Goal: Task Accomplishment & Management: Complete application form

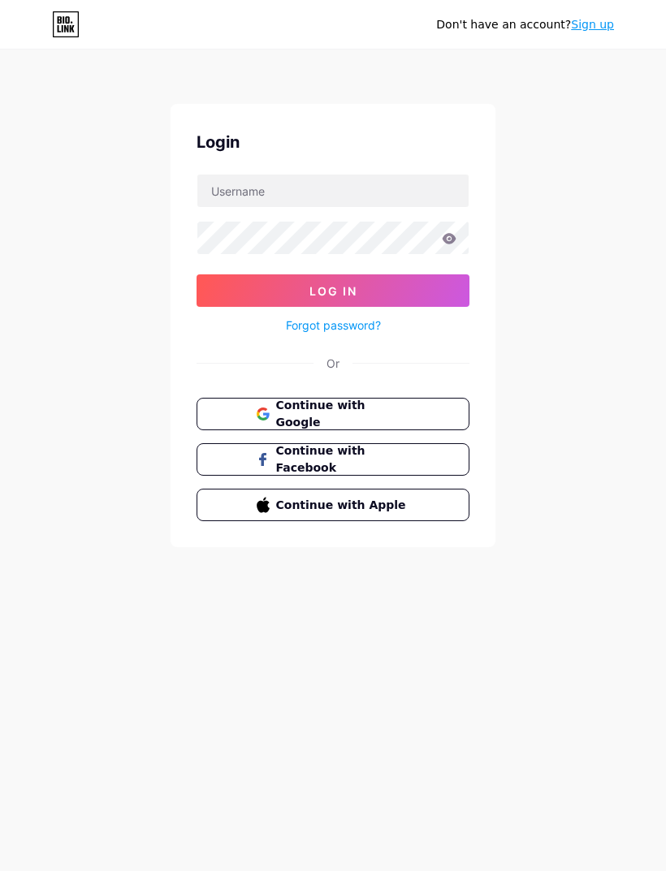
click at [391, 515] on button "Continue with Apple" at bounding box center [332, 505] width 273 height 32
click at [363, 500] on span "Continue with Apple" at bounding box center [343, 505] width 134 height 17
click at [434, 512] on button "Continue with Apple" at bounding box center [332, 505] width 273 height 32
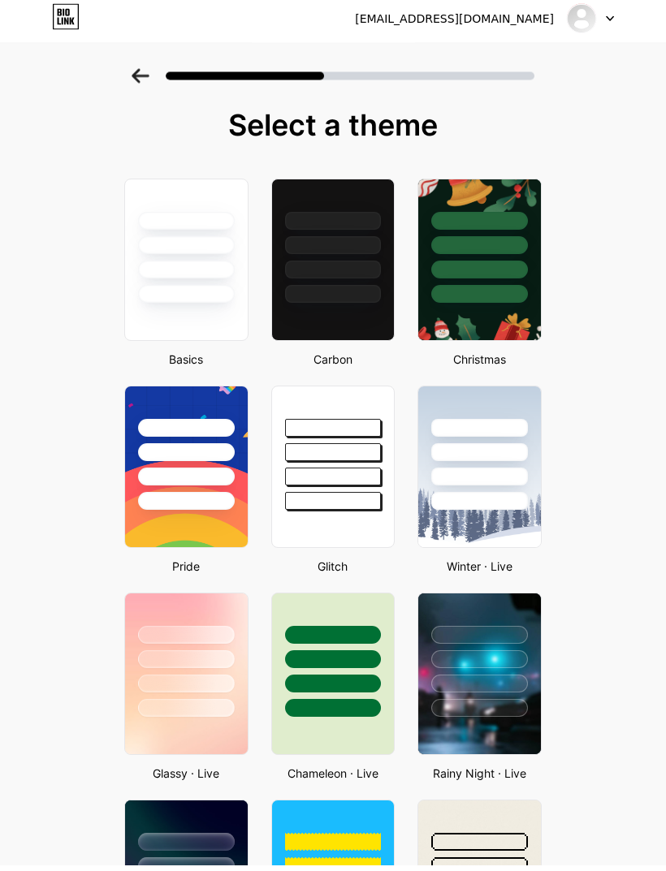
click at [210, 689] on div at bounding box center [186, 690] width 97 height 18
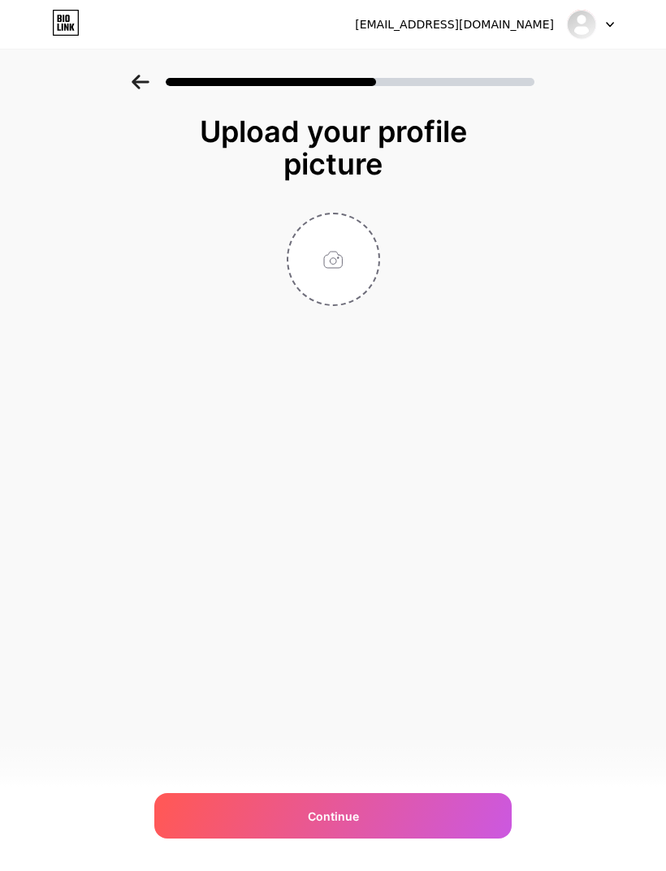
click at [339, 246] on input "file" at bounding box center [333, 259] width 90 height 90
type input "C:\fakepath\E6C6BAD7-C2B6-4100-8457-152C8DC83D25.png"
click at [431, 839] on div "Continue" at bounding box center [332, 815] width 357 height 45
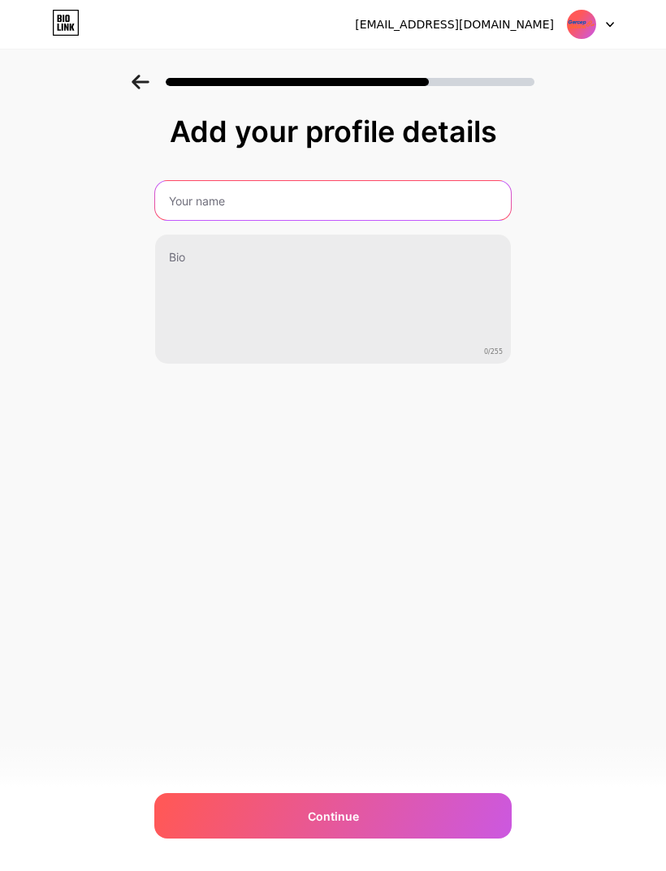
click at [216, 195] on input "text" at bounding box center [333, 200] width 356 height 39
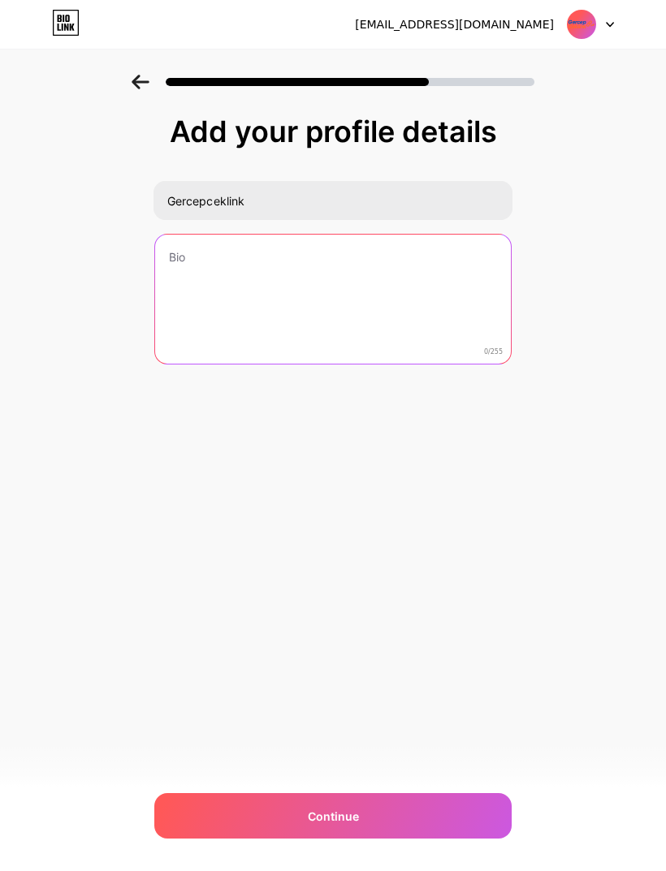
click at [418, 256] on textarea at bounding box center [333, 300] width 356 height 131
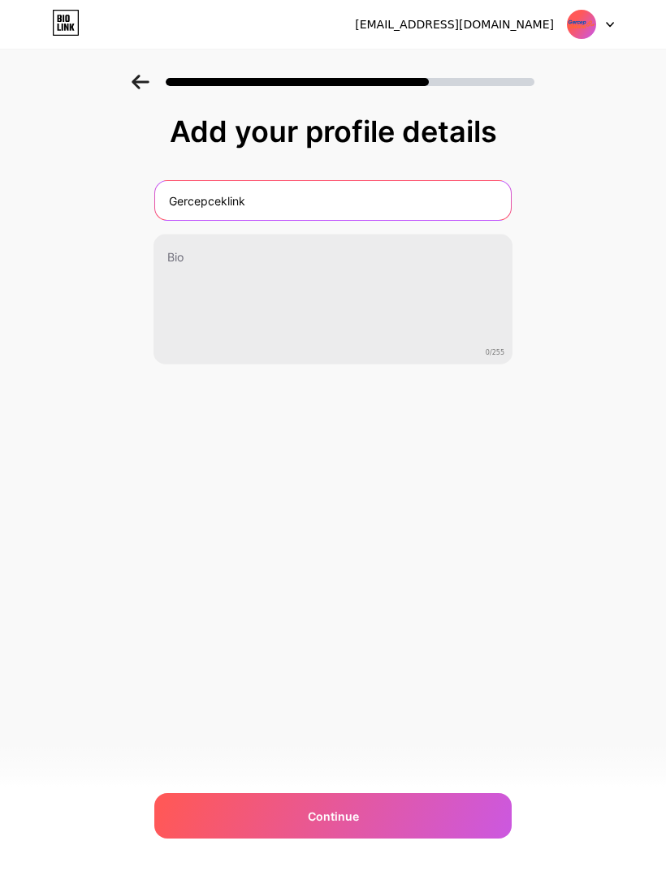
click at [456, 205] on input "Gercepceklink" at bounding box center [333, 200] width 356 height 39
type input "G"
type input "Mmy.ell023"
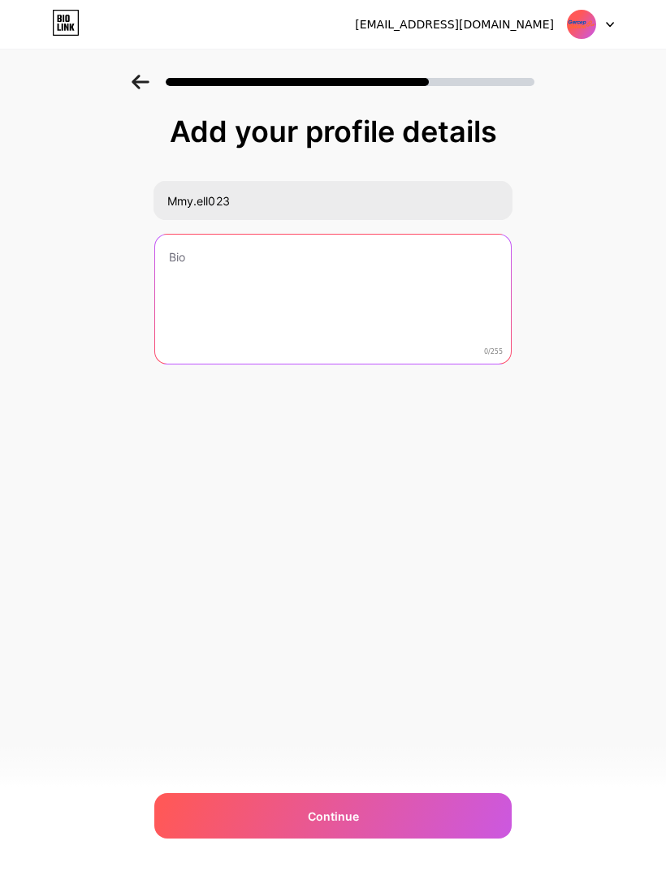
click at [418, 248] on textarea at bounding box center [333, 300] width 356 height 131
type textarea "C"
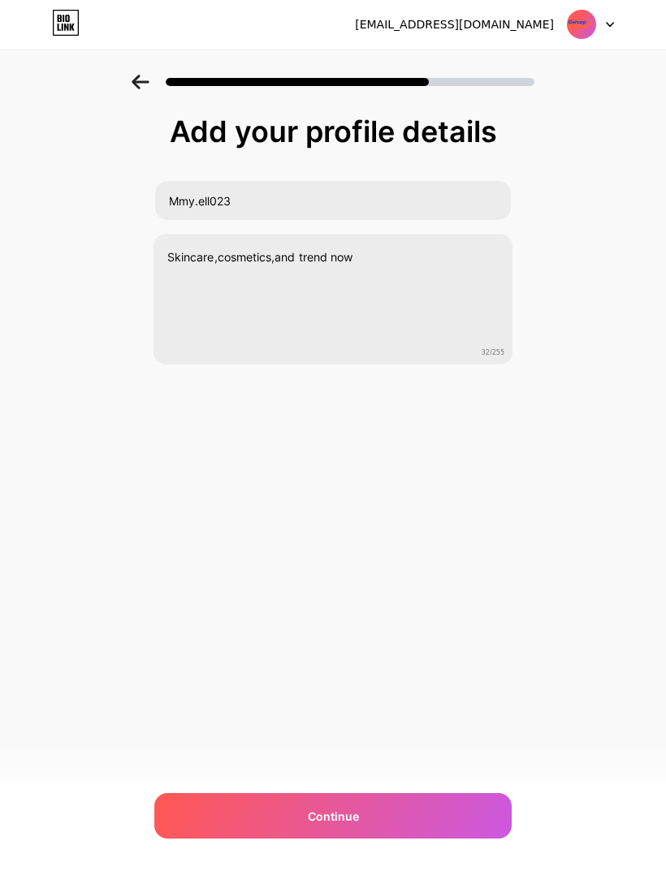
click at [511, 488] on div "eleonorafidela@gmail.com Logout Link Copied Add your profile details Mmy.ell023…" at bounding box center [333, 435] width 666 height 871
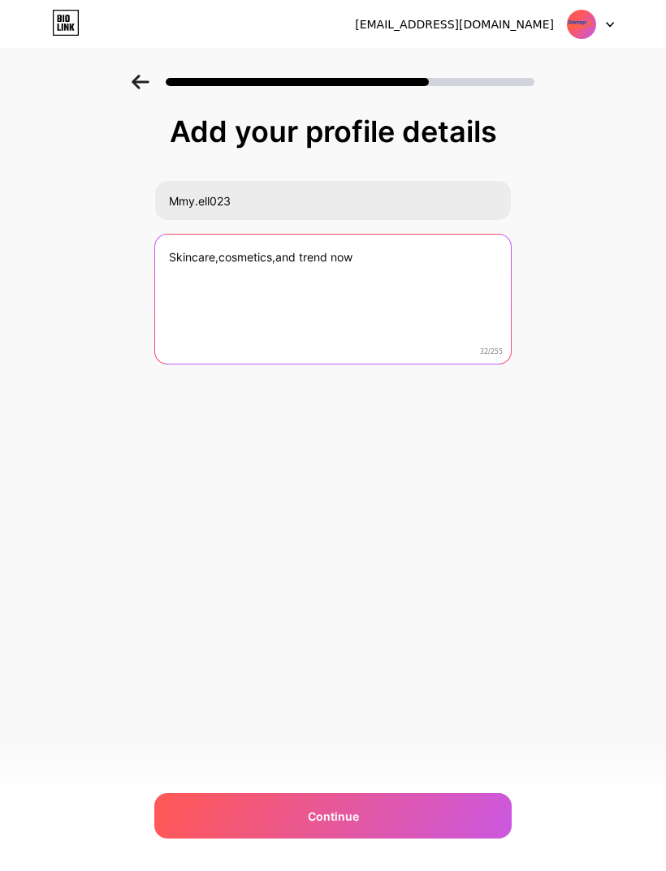
click at [246, 257] on textarea "Skincare,cosmetics,and trend now" at bounding box center [333, 300] width 356 height 131
click at [405, 257] on textarea "Skincare,makeup,and Anything trend now" at bounding box center [332, 300] width 359 height 132
type textarea "Skincare,makeup,and Anything Trend Now"
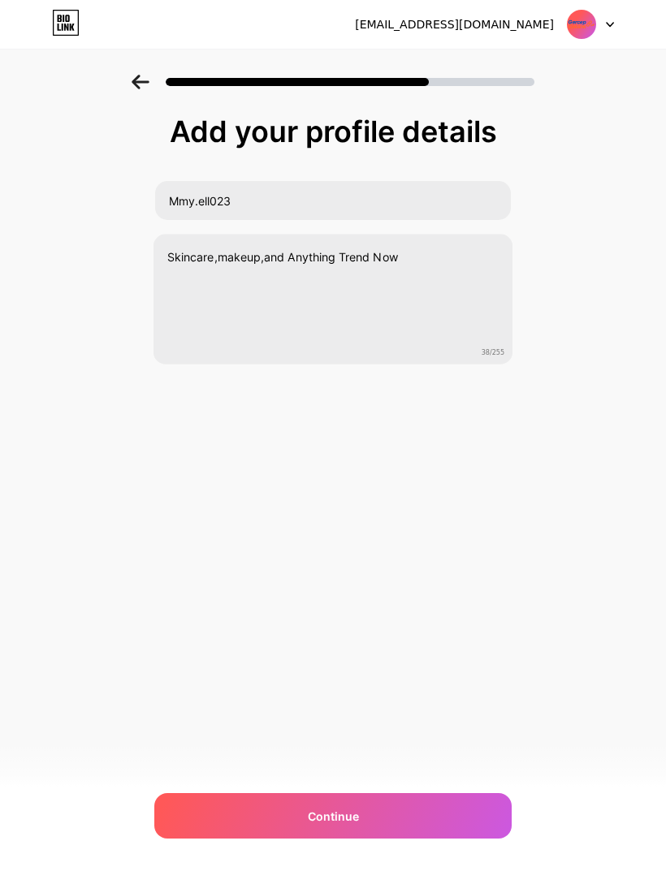
click at [399, 473] on div "eleonorafidela@gmail.com Logout Link Copied Add your profile details Mmy.ell023…" at bounding box center [333, 435] width 666 height 871
click at [464, 814] on div "Continue" at bounding box center [332, 815] width 357 height 45
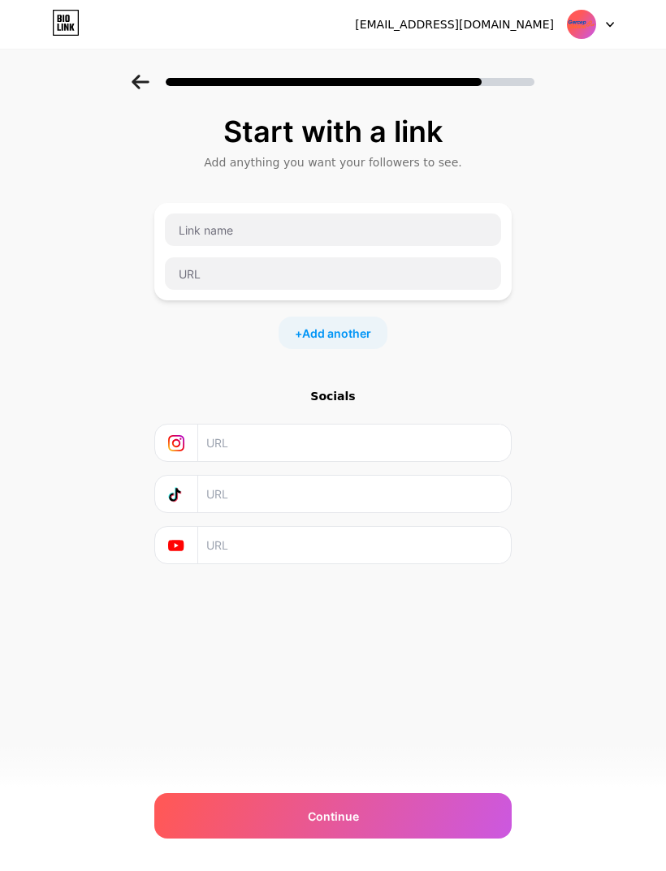
click at [136, 80] on icon at bounding box center [140, 82] width 17 height 15
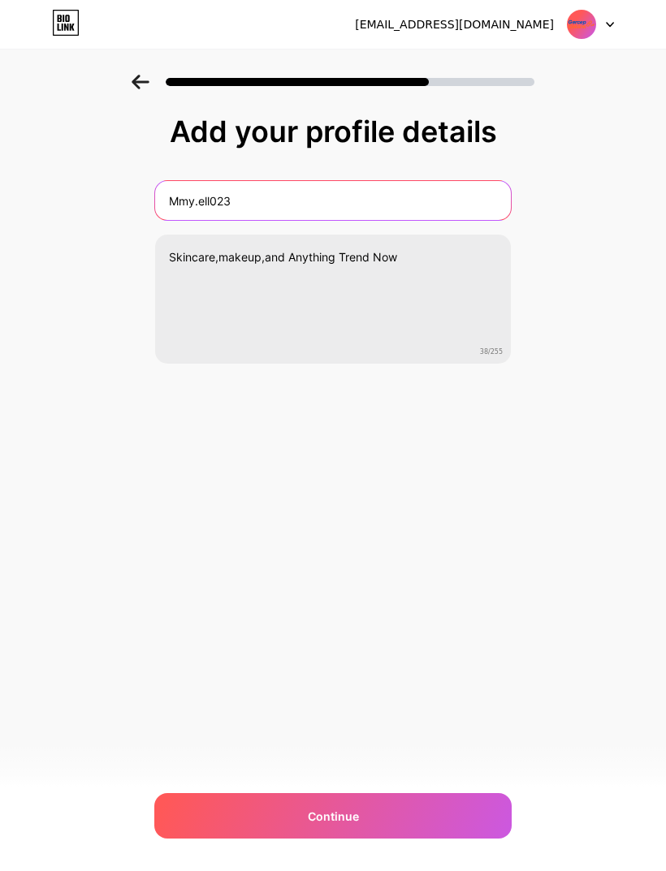
click at [251, 198] on input "Mmy.ell023" at bounding box center [333, 200] width 356 height 39
type input "M"
type input "Ellen"
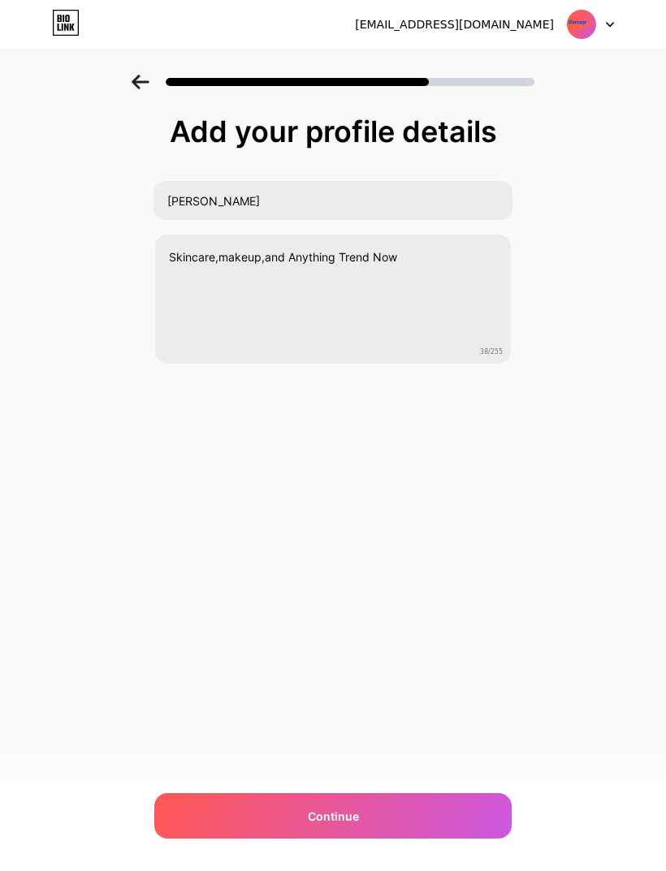
click at [513, 517] on div "eleonorafidela@gmail.com Logout Link Copied Add your profile details Ellen Skin…" at bounding box center [333, 435] width 666 height 871
click at [472, 801] on div "Continue" at bounding box center [332, 815] width 357 height 45
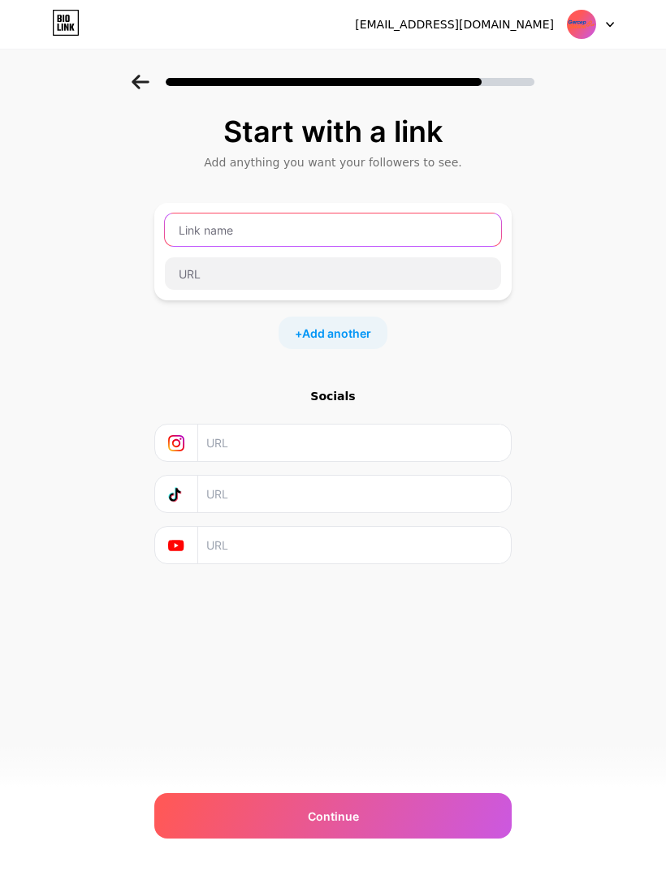
click at [438, 221] on input "text" at bounding box center [333, 229] width 336 height 32
type input "Mmy.ell023"
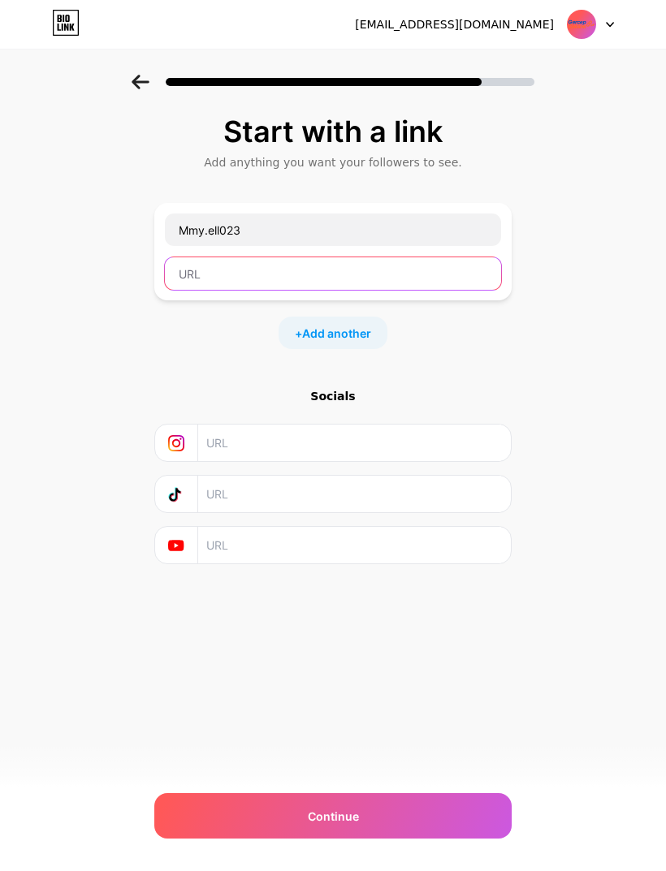
click at [412, 268] on input "text" at bounding box center [333, 273] width 336 height 32
click at [264, 272] on input "text" at bounding box center [333, 273] width 336 height 32
click at [231, 278] on input "text" at bounding box center [333, 273] width 336 height 32
paste input "https://www.instagram.com/mmy.ell023?igsh=MXhjdXZoZ2pkMDI4OQ%3D%3D&utm_source=qr"
type input "https://www.instagram.com/mmy.ell023?igsh=MXhjdXZoZ2pkMDI4OQ%3D%3D&utm_source=qr"
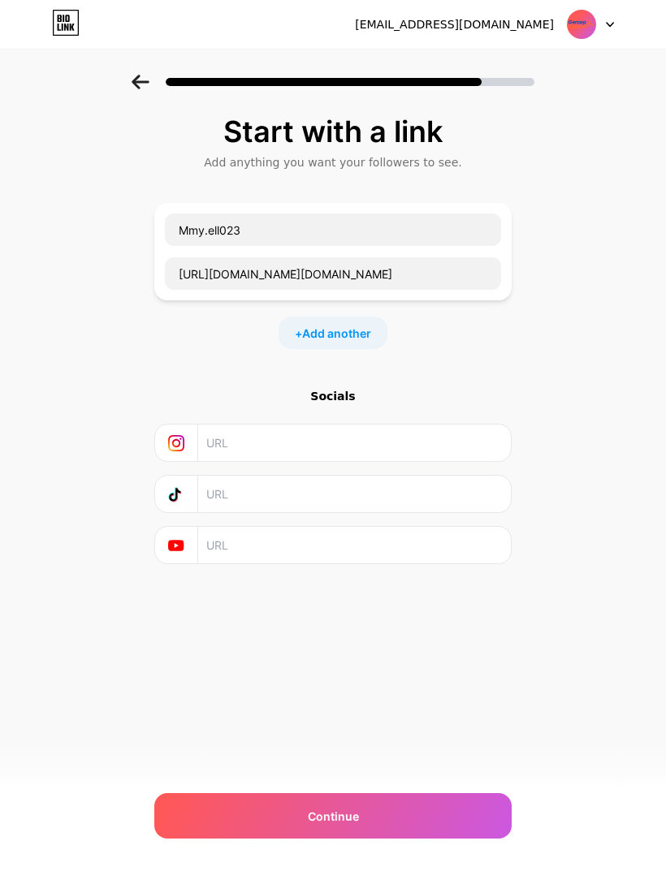
click at [208, 354] on div "Start with a link Add anything you want your followers to see. Mmy.ell023 https…" at bounding box center [332, 339] width 357 height 449
click at [443, 820] on div "Continue" at bounding box center [332, 815] width 357 height 45
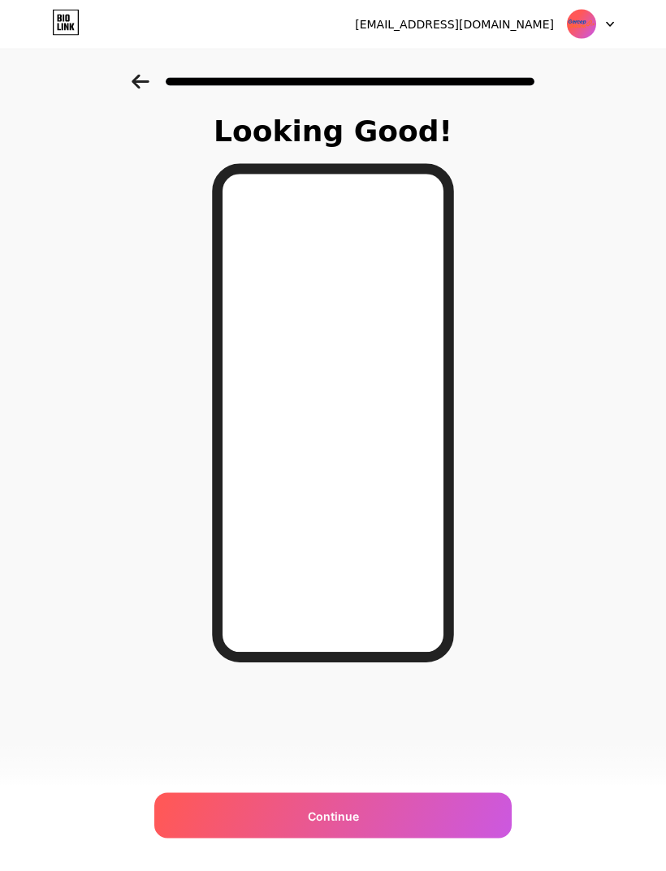
scroll to position [24, 0]
click at [138, 84] on icon at bounding box center [141, 82] width 18 height 15
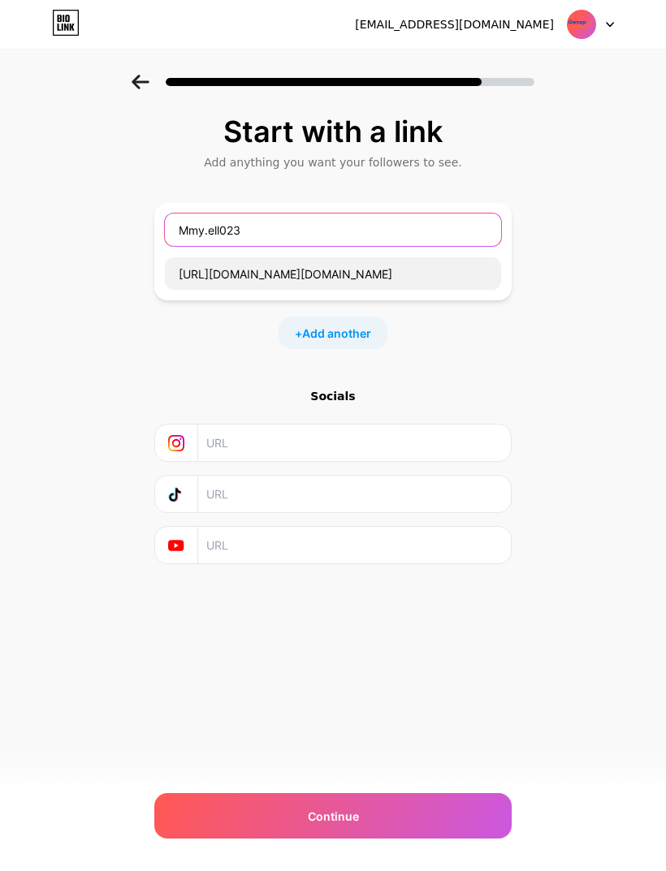
click at [466, 226] on input "Mmy.ell023" at bounding box center [333, 229] width 336 height 32
type input "M"
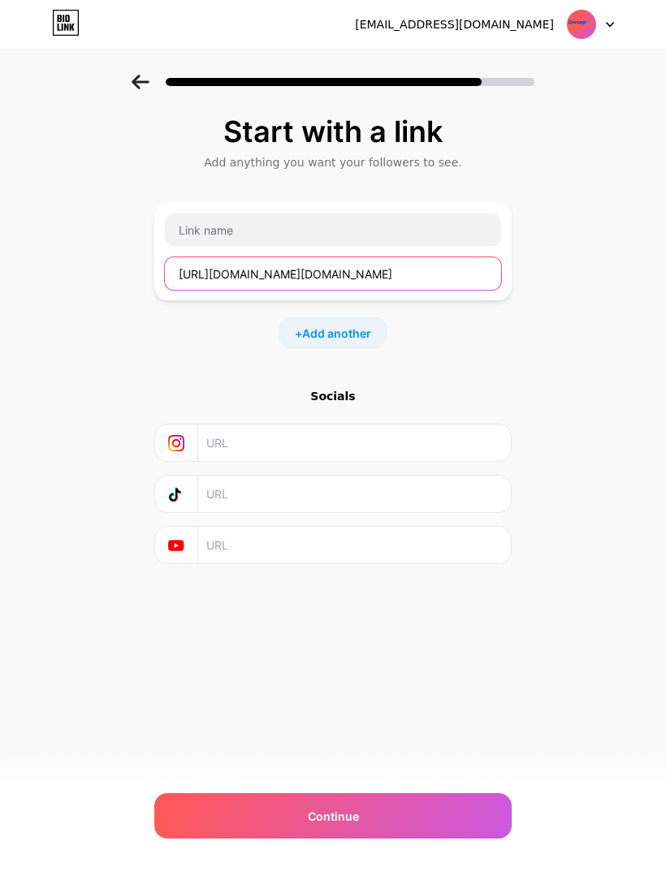
click at [471, 262] on input "https://www.instagram.com/mmy.ell023?igsh=MXhjdXZoZ2pkMDI4OQ%3D%3D&utm_source=qr" at bounding box center [333, 273] width 336 height 32
click at [468, 269] on input "https://www.instagram.com/mmy.ell023?igsh=MXhjdXZoZ2pkMDI4OQ%3D%3D&utm_source=qr" at bounding box center [333, 273] width 336 height 32
type input "https://www.instagram.com/mmy.ell023?%3D%3D&utm_source=qr"
click at [477, 258] on input "https://www.instagram.com/mmy.ell023?%3D%3D&utm_source=qr" at bounding box center [333, 273] width 336 height 32
click at [474, 263] on input "https://www.instagram.com/mmy.ell023?%3D%3D&utm_source=qr" at bounding box center [333, 273] width 336 height 32
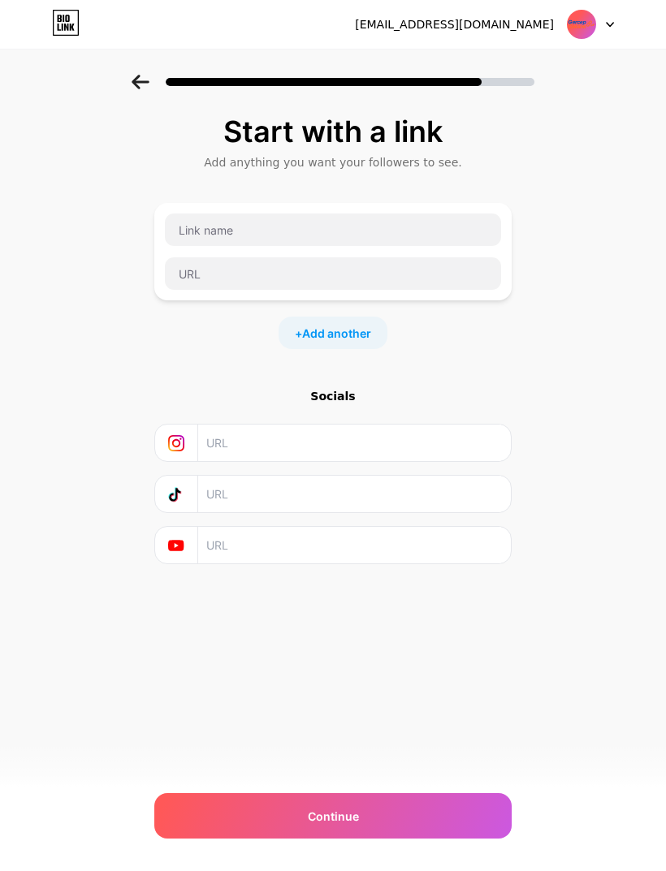
click at [608, 431] on div "Start with a link Add anything you want your followers to see. + Add another So…" at bounding box center [333, 360] width 666 height 571
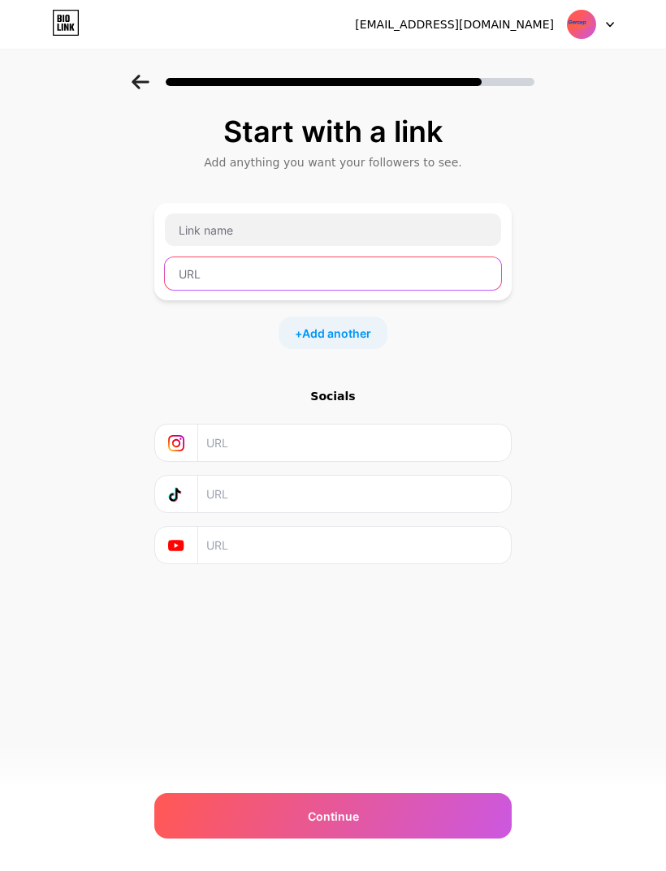
click at [407, 279] on input "text" at bounding box center [333, 273] width 336 height 32
paste input "https://s.shopee.co.id/AA7t8umq80"
type input "https://s.shopee.co.id/AA7t8umq80"
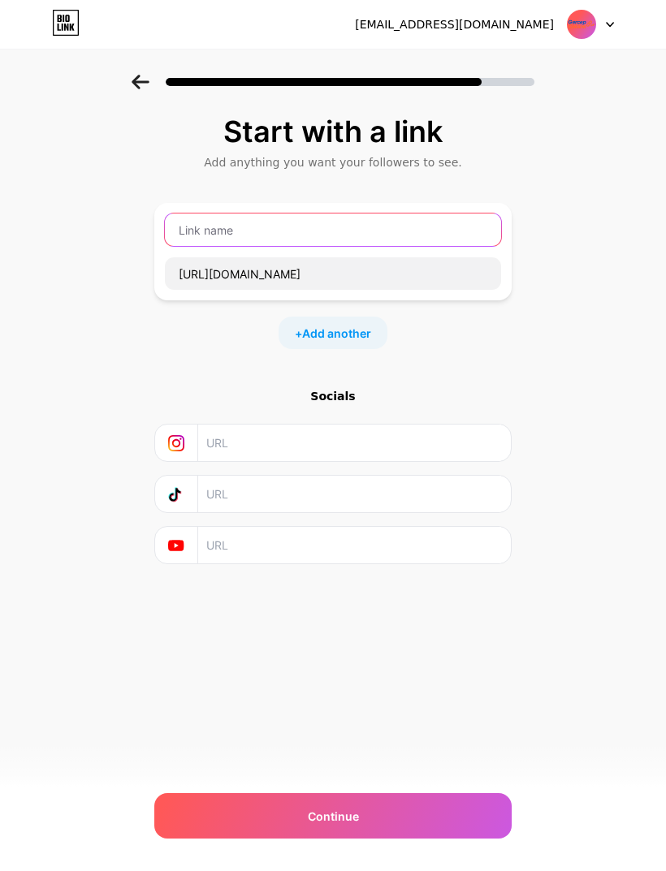
click at [358, 235] on input "text" at bounding box center [333, 229] width 336 height 32
click at [247, 229] on input "text" at bounding box center [333, 229] width 336 height 32
paste input "￼4in1 Cappuvini Crayon Lipstick isi 4 Warna Lipstick Matte Lipstik Korean Lipst…"
click at [210, 226] on input "￼4in1 Cappuvini Crayon Lipstick isi 4 Warna Lipstick Matte Lipstik Korean Lipst…" at bounding box center [333, 229] width 336 height 32
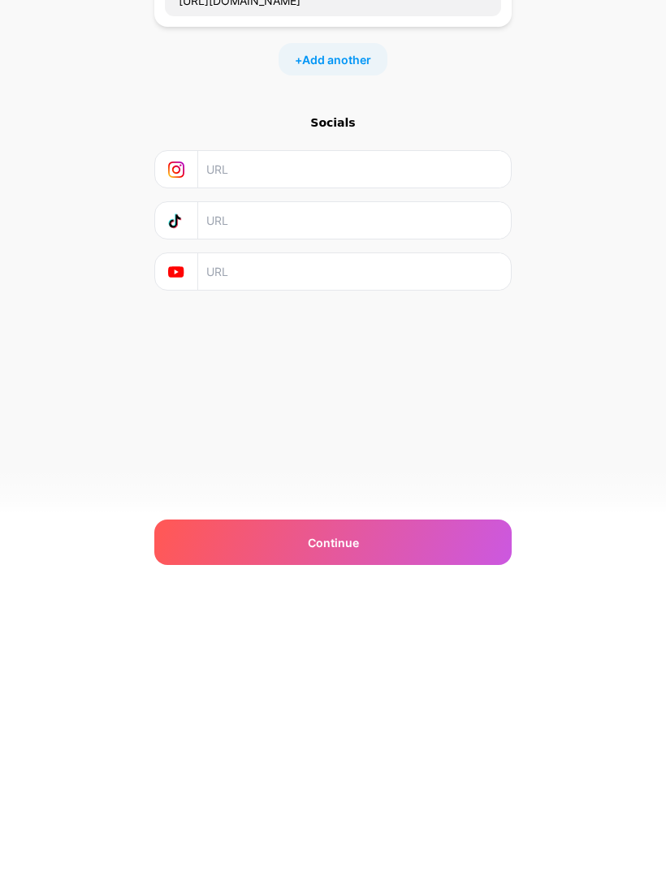
scroll to position [52, 0]
type input "4in1 Crayon Lipstik Korea Matte Cappuvini Original"
click at [408, 793] on div "Continue" at bounding box center [332, 815] width 357 height 45
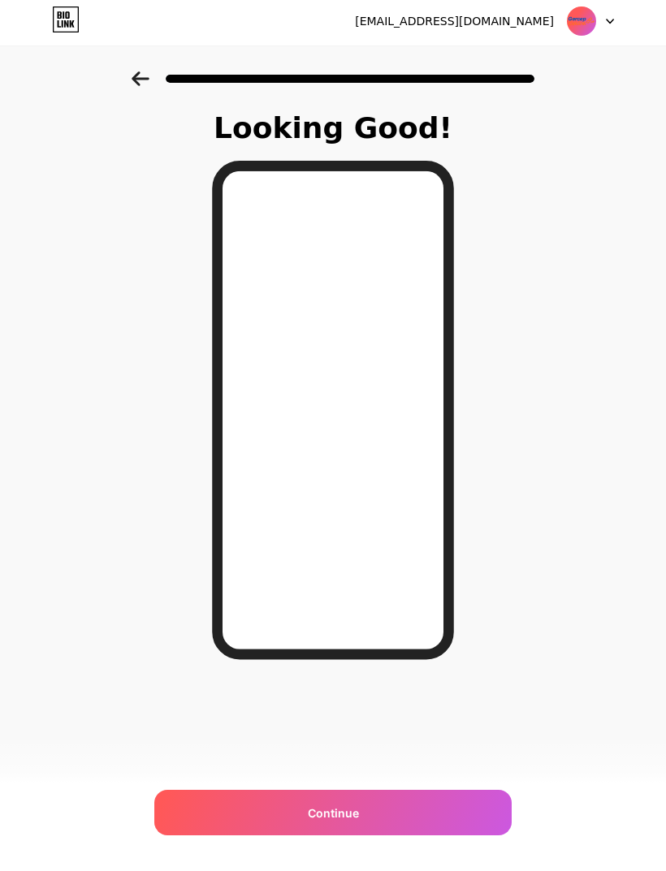
scroll to position [0, 0]
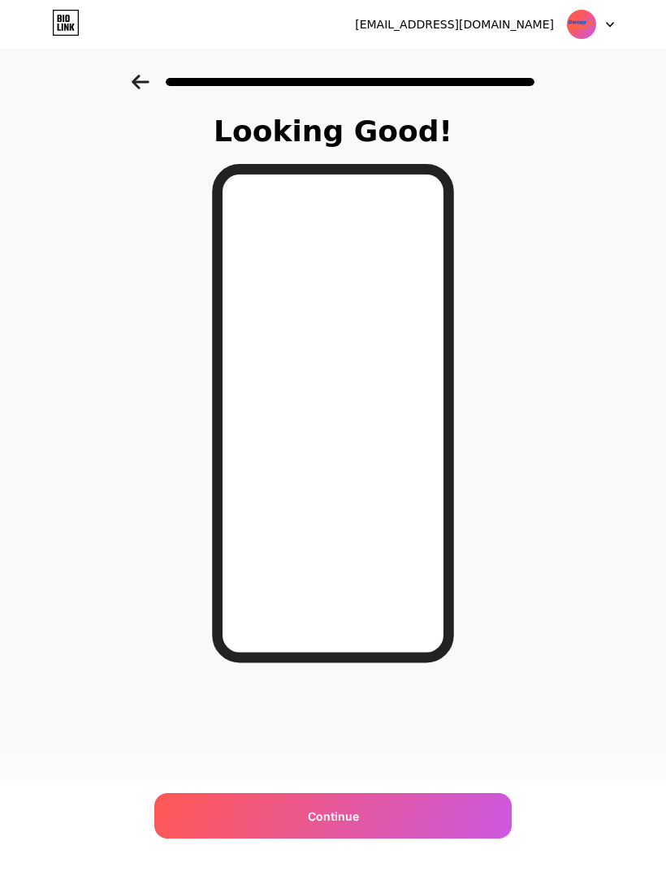
click at [128, 84] on div at bounding box center [333, 77] width 666 height 57
click at [133, 83] on icon at bounding box center [140, 82] width 17 height 15
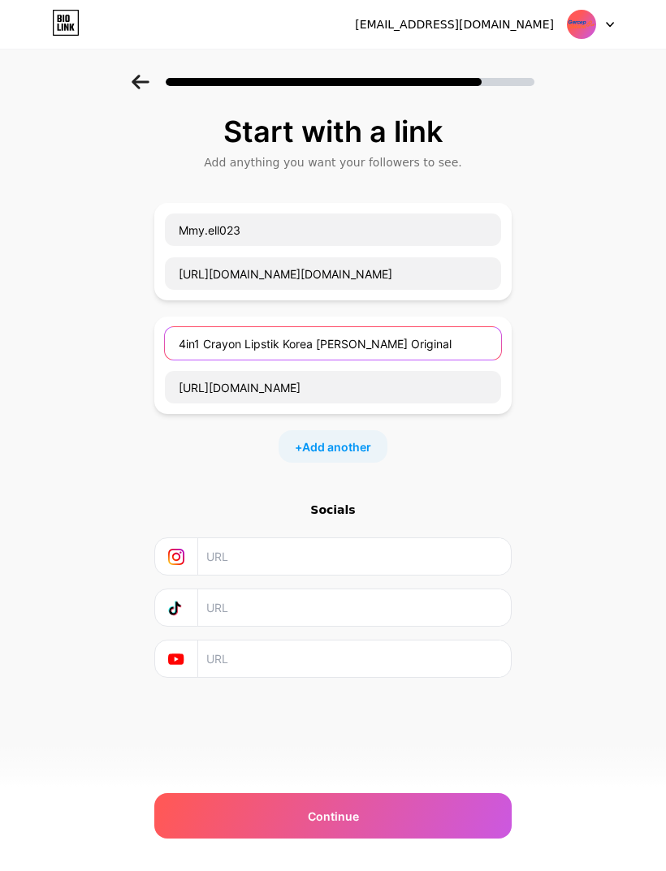
click at [472, 346] on input "4in1 Crayon Lipstik Korea Matte Cappuvini Original" at bounding box center [333, 343] width 336 height 32
click at [183, 347] on input "4in1 Crayon Lipstik Korea Matte Cappuvini Original" at bounding box center [333, 343] width 336 height 32
type input "01. 4in1 Crayon Lipstik Korea Matte Cappuvini Original"
click at [545, 484] on div "Start with a link Add anything you want your followers to see. Mmy.ell023 https…" at bounding box center [333, 417] width 666 height 684
click at [443, 813] on div "Continue" at bounding box center [332, 815] width 357 height 45
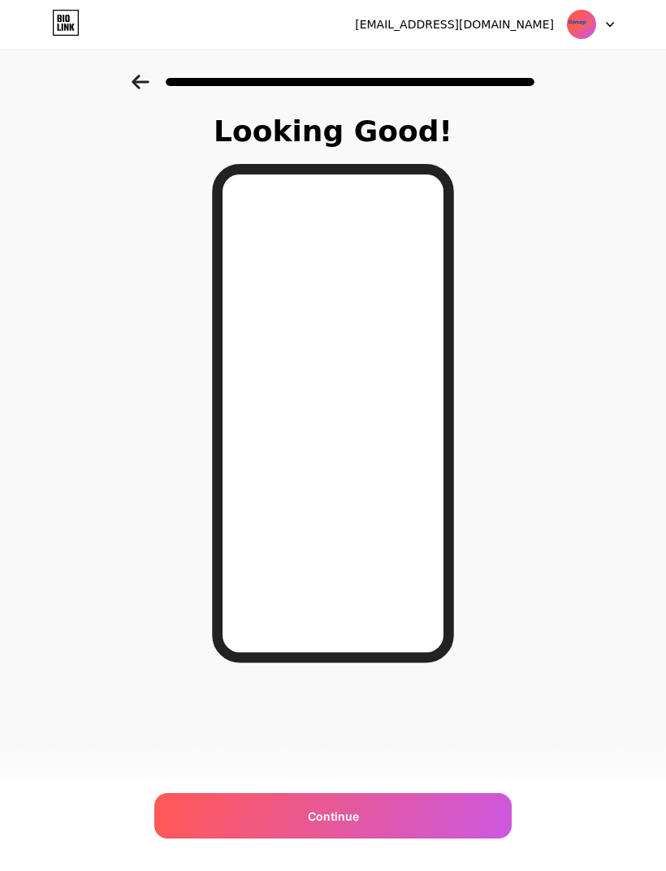
click at [416, 822] on div "Continue" at bounding box center [332, 815] width 357 height 45
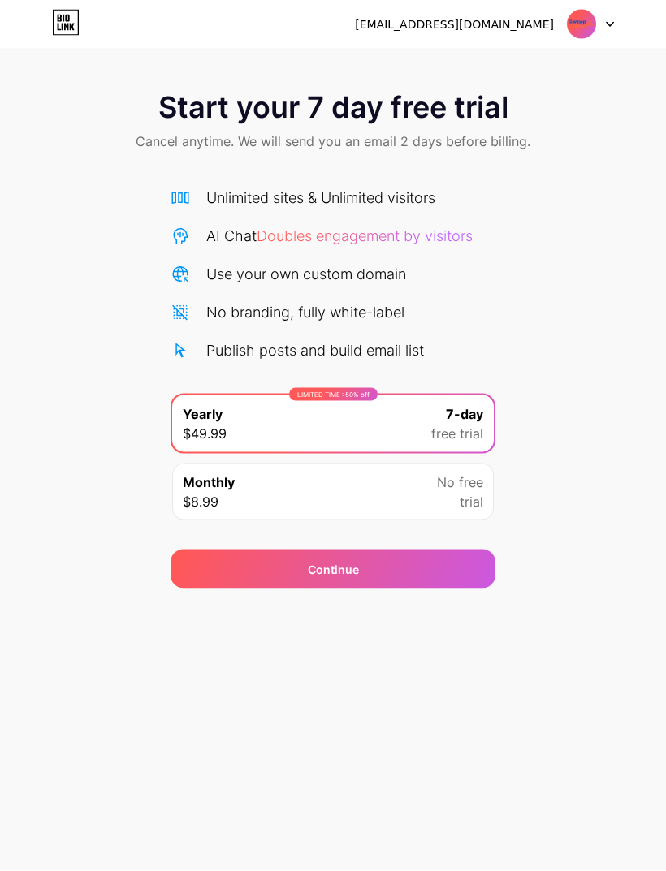
scroll to position [52, 0]
click at [459, 464] on div "Monthly $8.99 No free trial" at bounding box center [332, 492] width 321 height 57
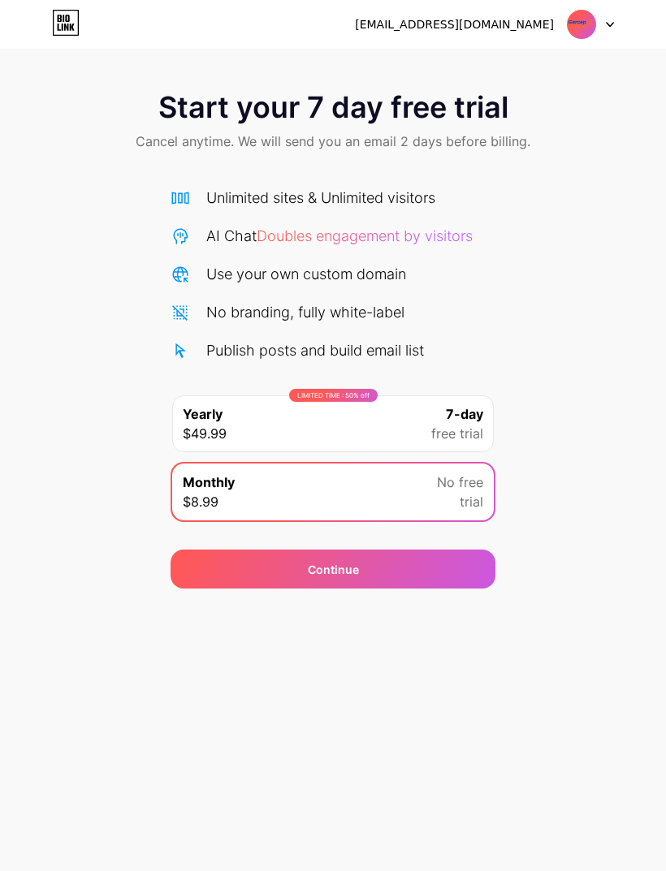
click at [474, 424] on span "free trial" at bounding box center [457, 433] width 52 height 19
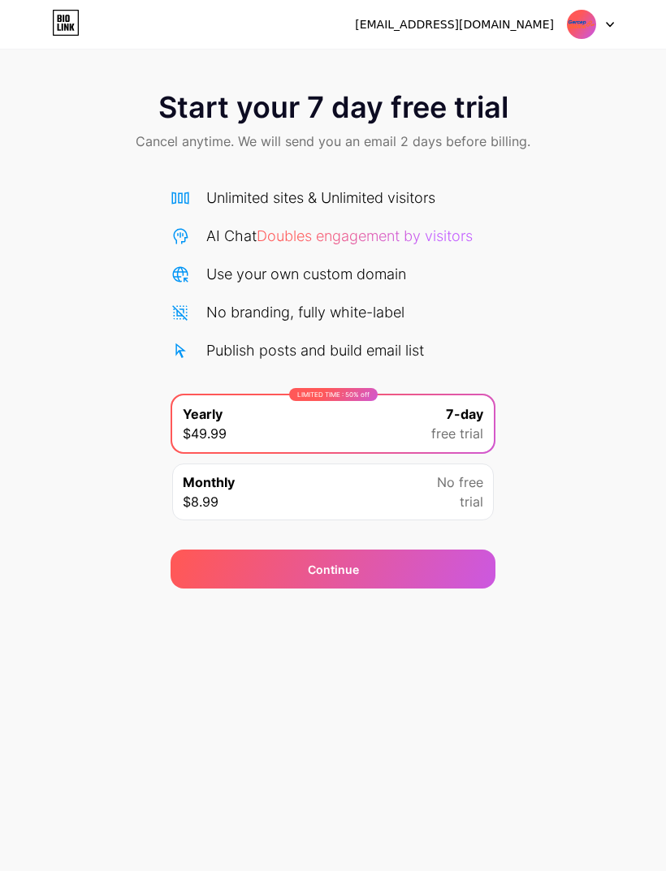
click at [448, 550] on div "Continue" at bounding box center [332, 569] width 325 height 39
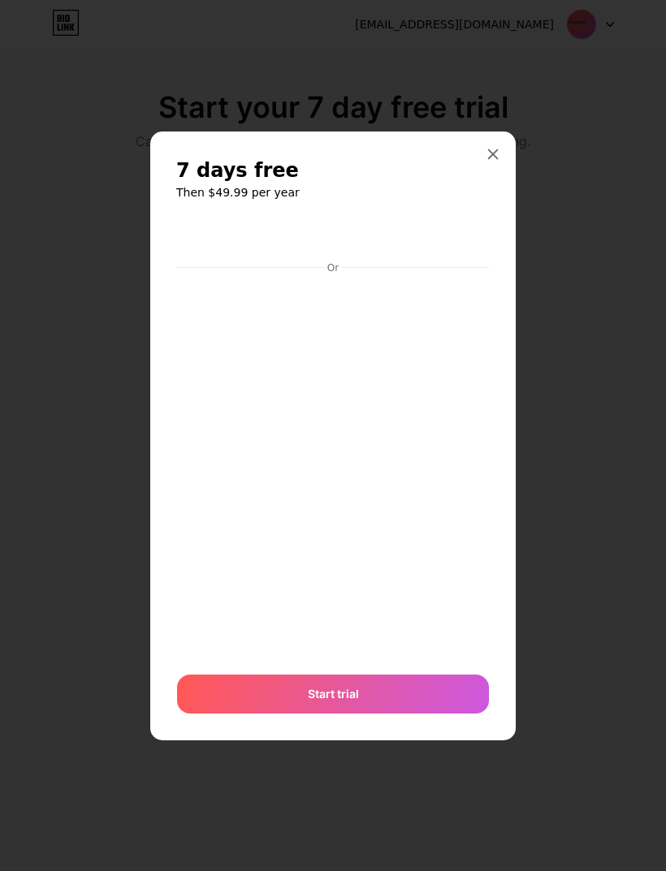
click at [493, 169] on div at bounding box center [492, 154] width 29 height 29
